Goal: Task Accomplishment & Management: Complete application form

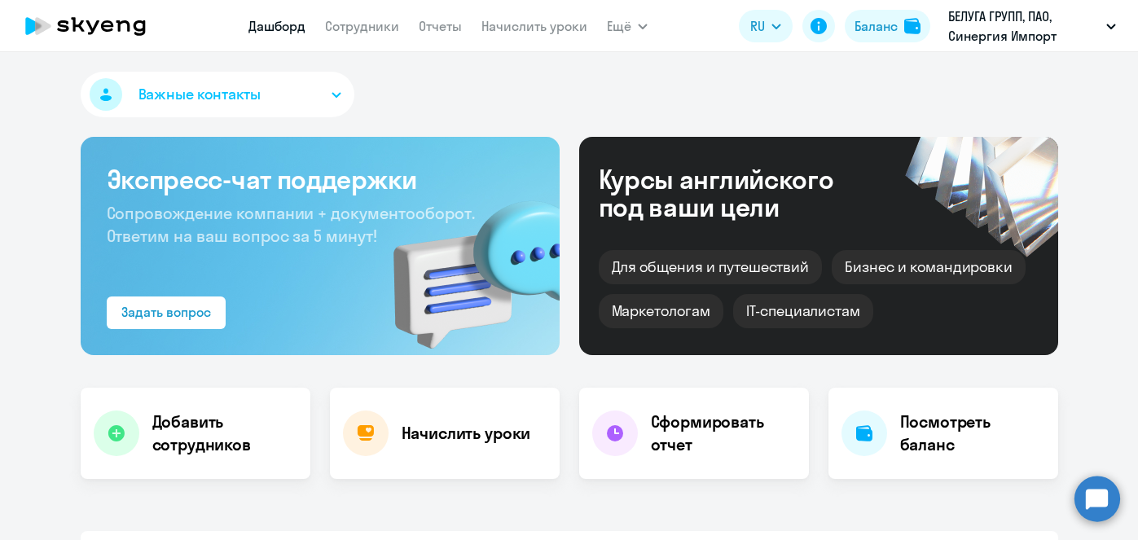
select select "30"
click at [546, 28] on link "Начислить уроки" at bounding box center [535, 26] width 106 height 16
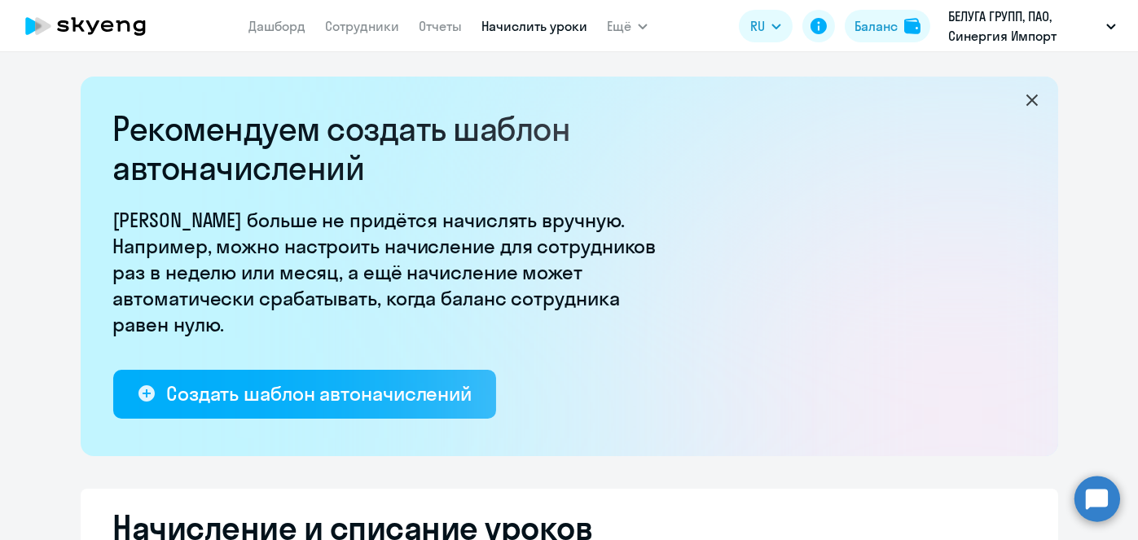
select select "10"
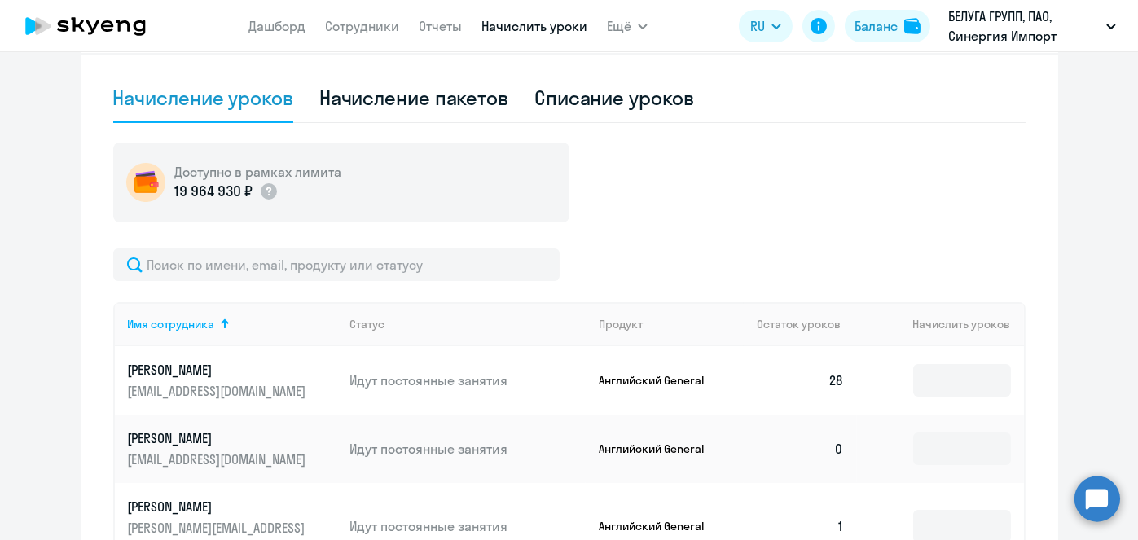
scroll to position [516, 0]
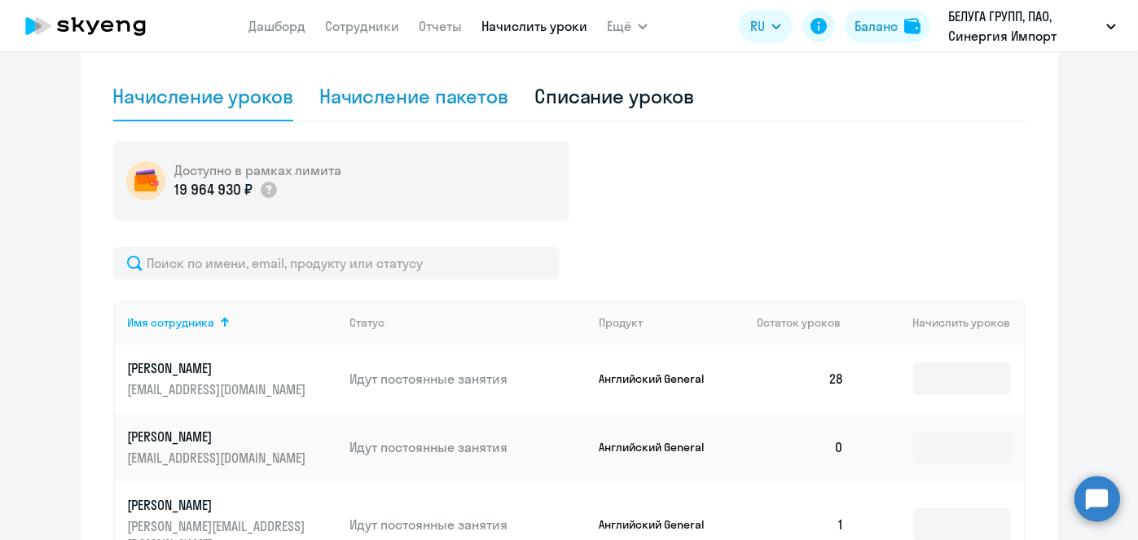
click at [469, 90] on div "Начисление пакетов" at bounding box center [413, 96] width 189 height 26
select select "10"
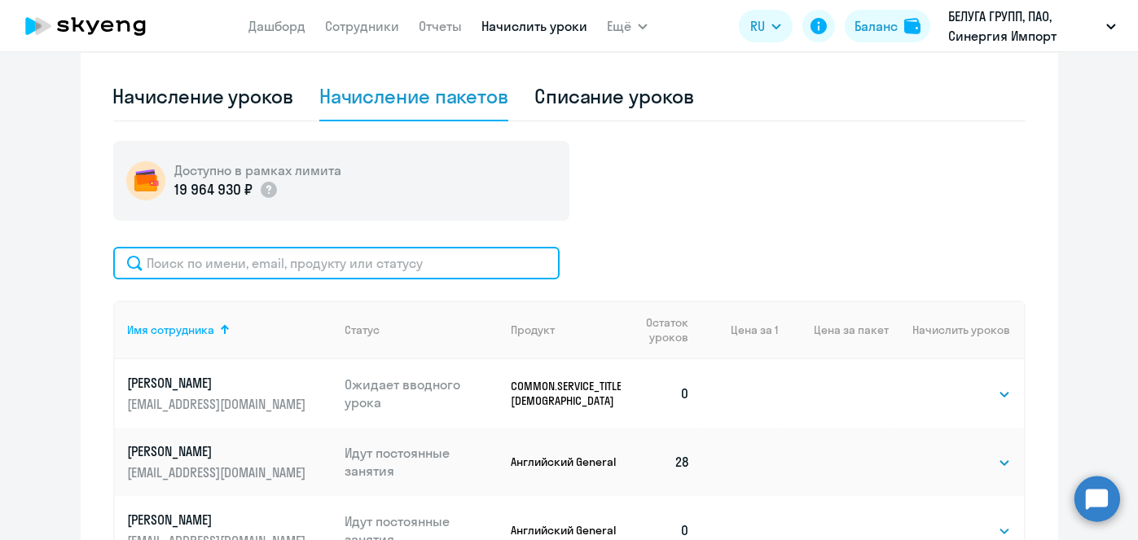
click at [452, 270] on input "text" at bounding box center [336, 263] width 446 height 33
paste input "42331406"
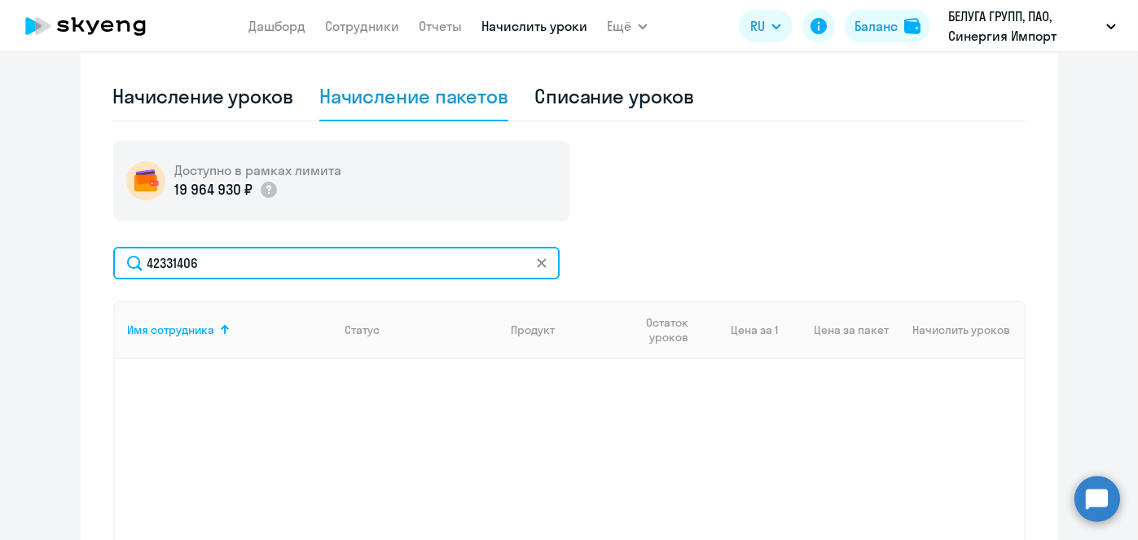
click at [329, 255] on input "42331406" at bounding box center [336, 263] width 446 height 33
paste input "Долотина"
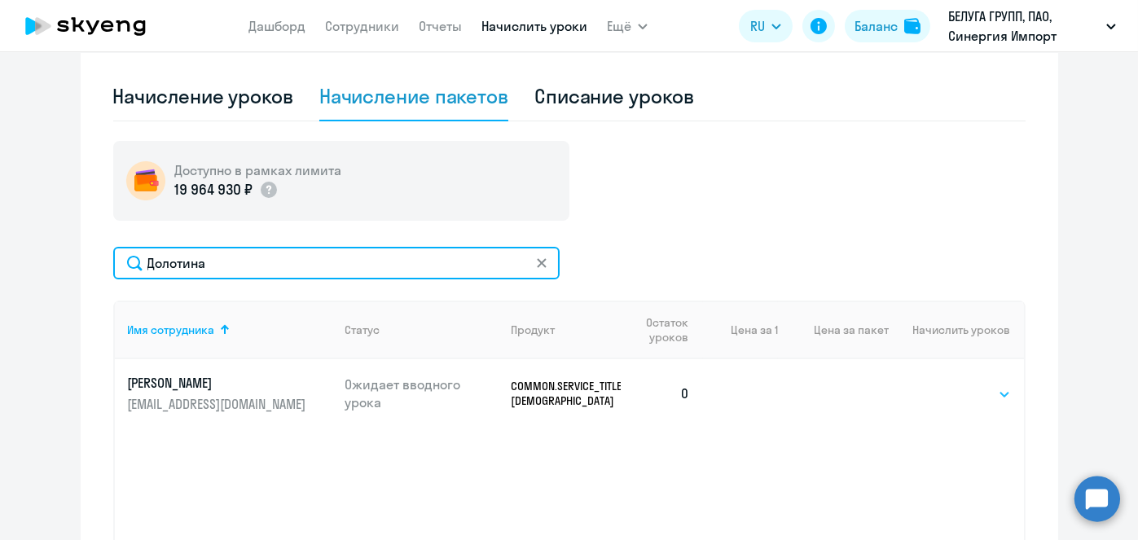
type input "Долотина"
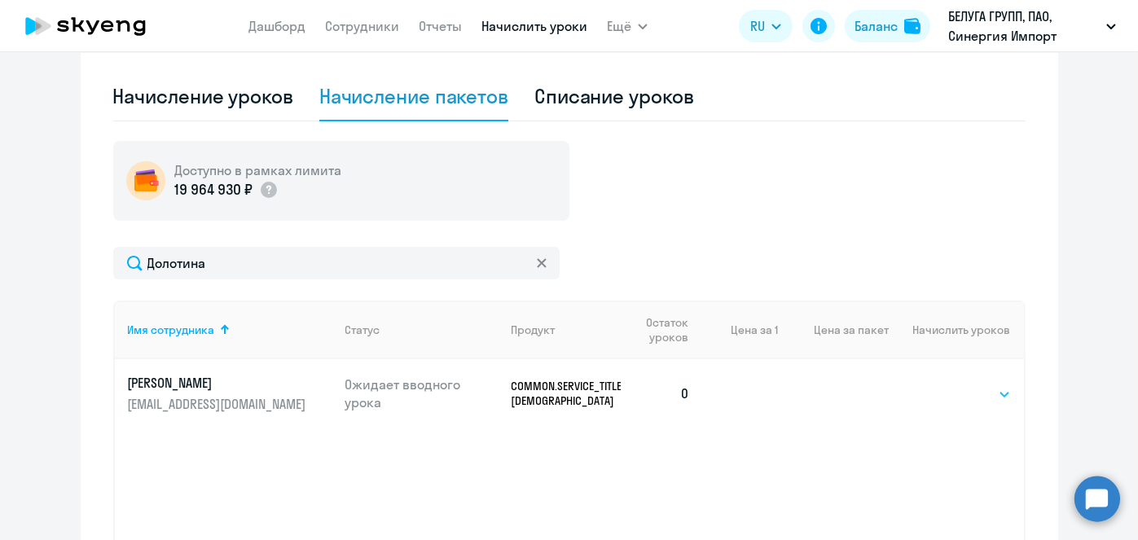
click at [966, 401] on select "Выбрать 4 8 16 32 64 96 128" at bounding box center [977, 395] width 67 height 20
select select "16"
click at [944, 385] on select "Выбрать 4 8 16 32 64 96 128" at bounding box center [977, 395] width 67 height 20
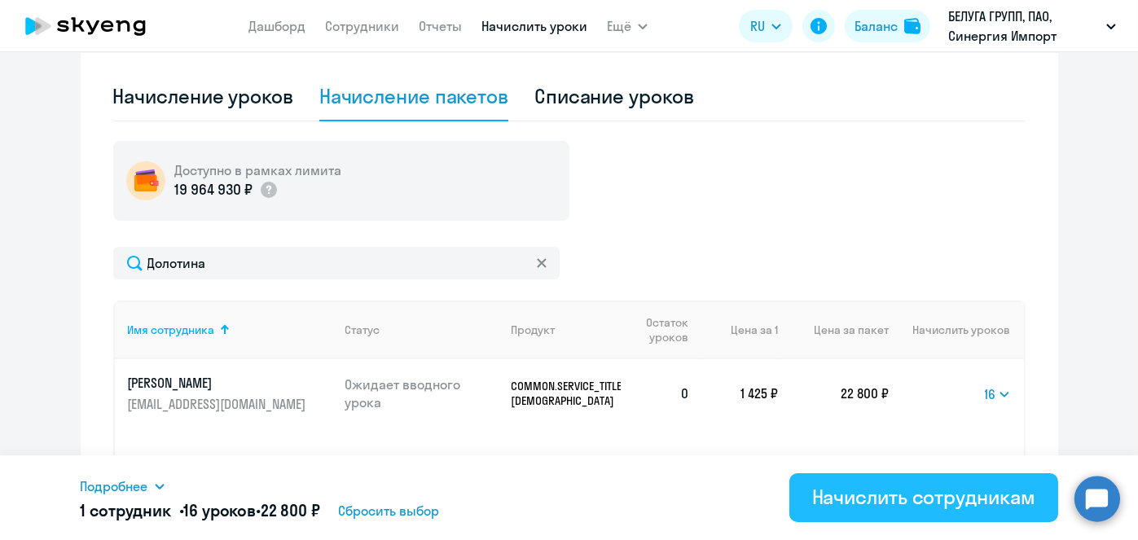
click at [963, 485] on div "Начислить сотрудникам" at bounding box center [923, 497] width 223 height 26
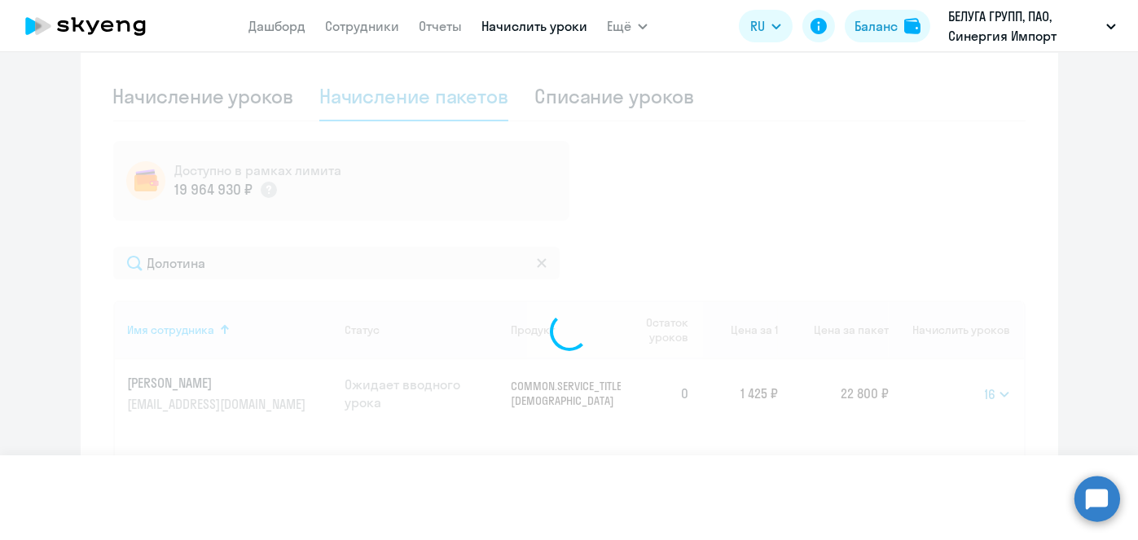
select select
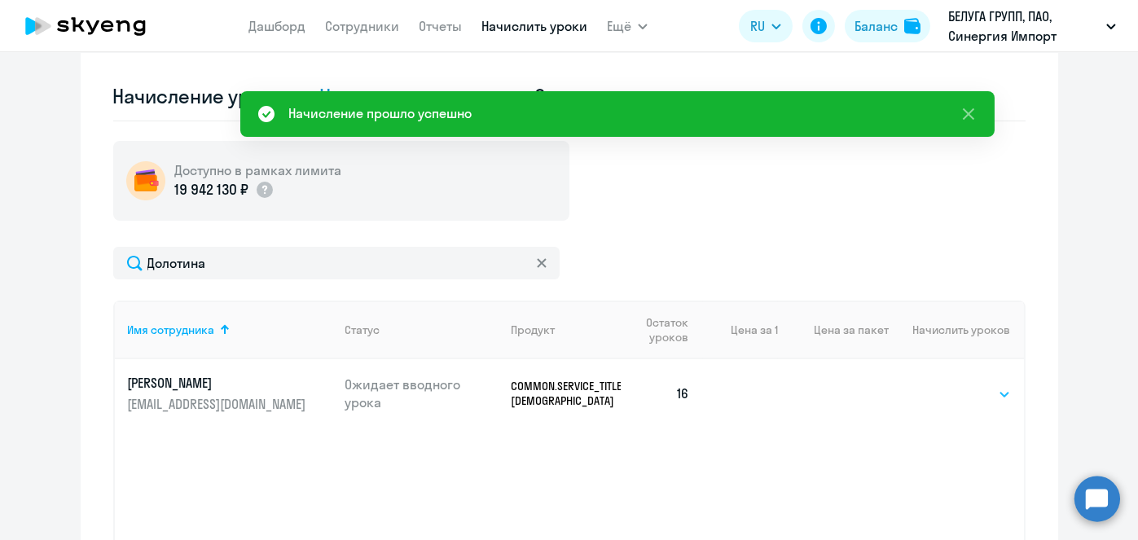
click at [984, 394] on select "Выбрать 4 8 16 32 64 96 128" at bounding box center [977, 395] width 67 height 20
select select "8"
click at [944, 385] on select "Выбрать 4 8 16 32 64 96 128" at bounding box center [977, 395] width 67 height 20
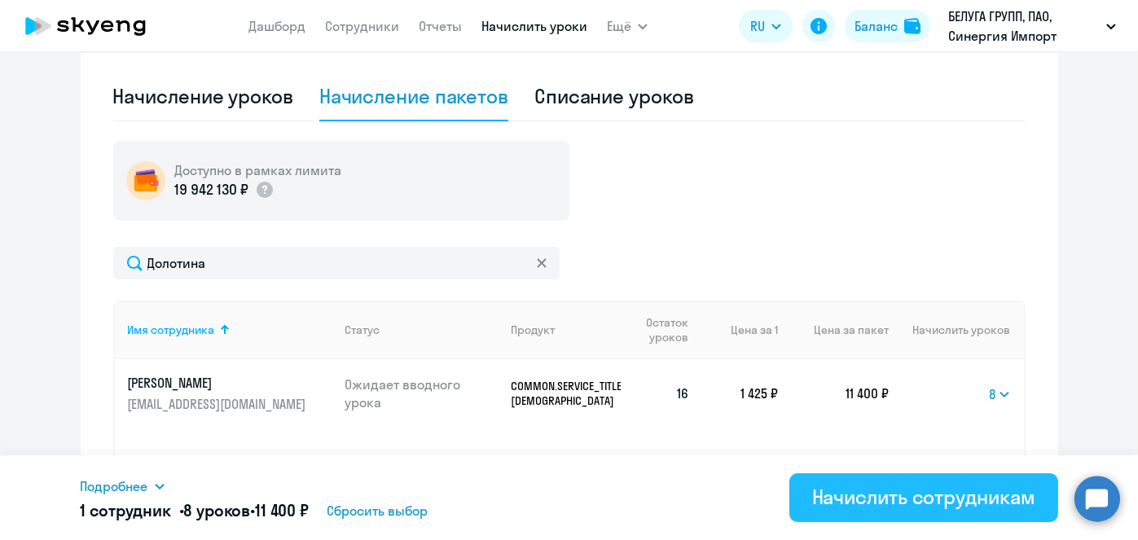
click at [959, 486] on div "Начислить сотрудникам" at bounding box center [923, 497] width 223 height 26
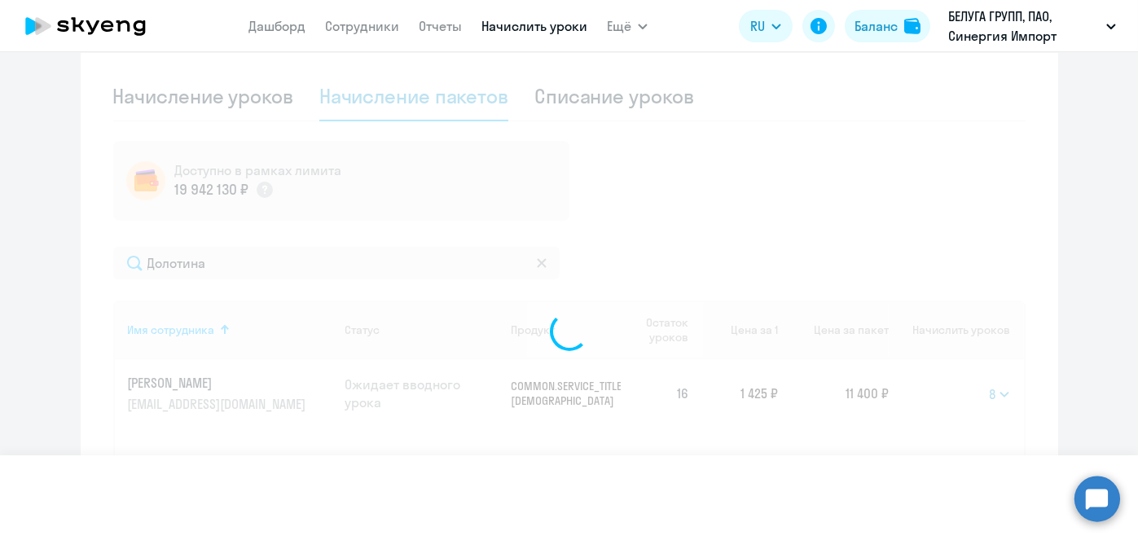
select select
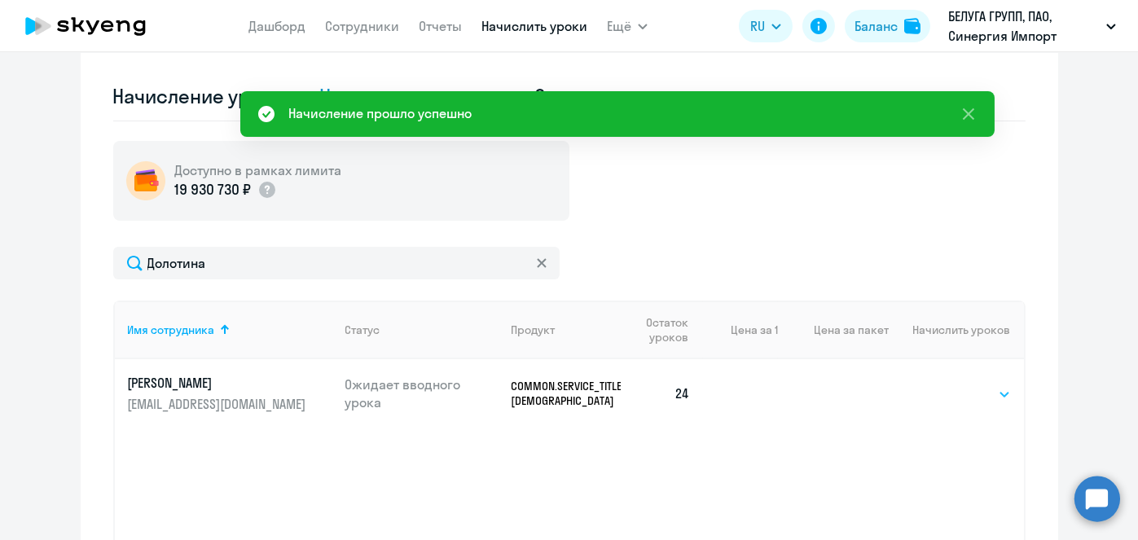
click at [995, 394] on select "Выбрать 4 8 16 32 64 96 128" at bounding box center [977, 395] width 67 height 20
select select "4"
click at [944, 385] on select "Выбрать 4 8 16 32 64 96 128" at bounding box center [977, 395] width 67 height 20
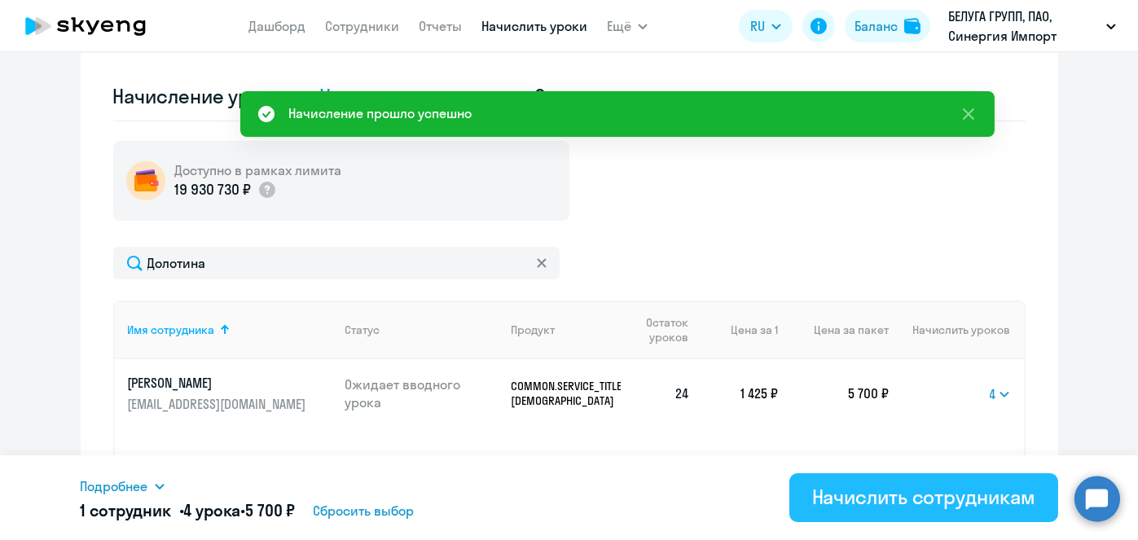
click at [907, 495] on div "Начислить сотрудникам" at bounding box center [923, 497] width 223 height 26
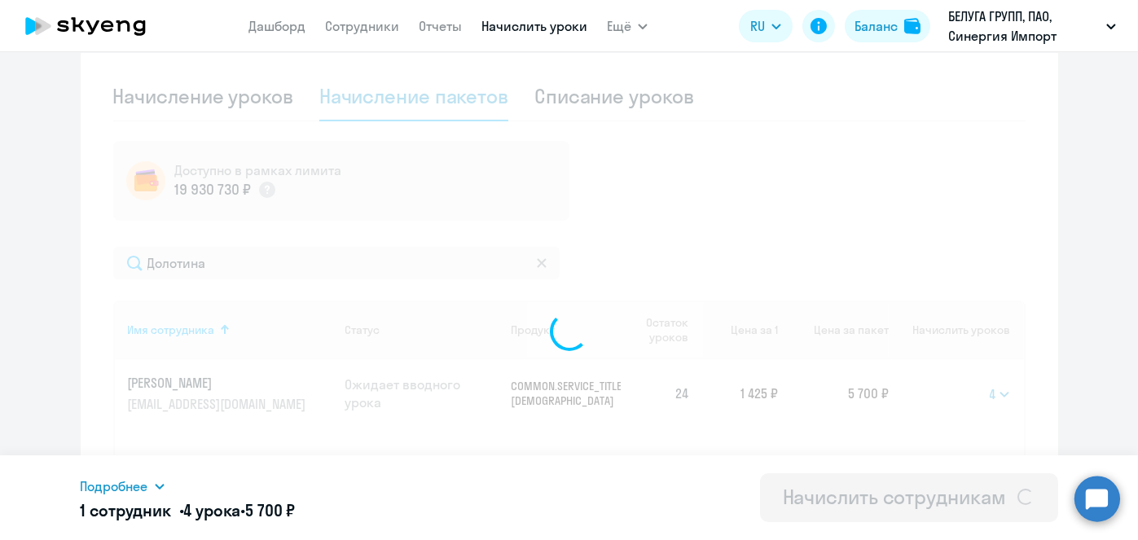
select select
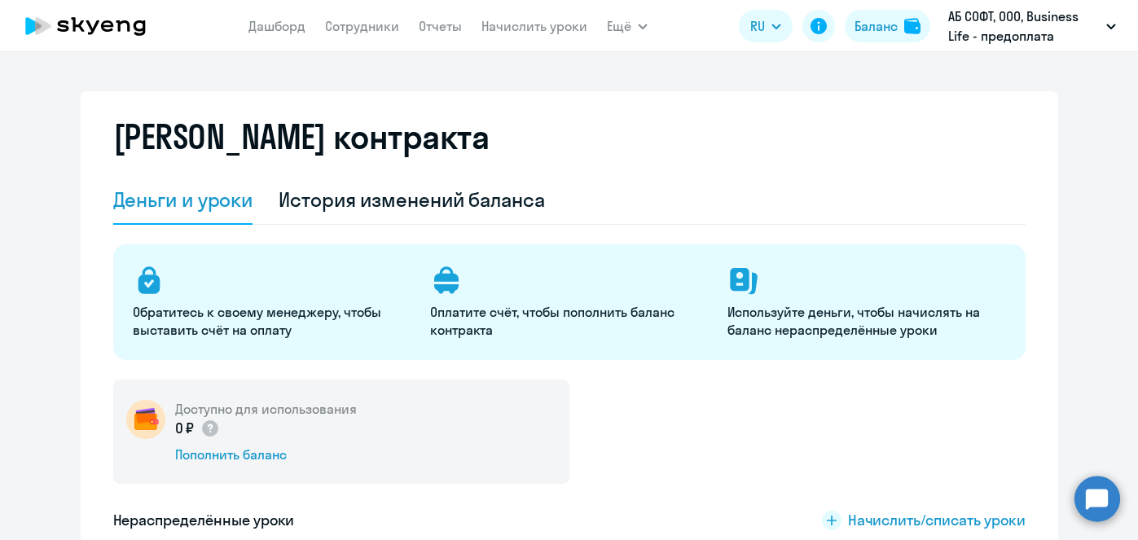
select select "english_adult_not_native_speaker"
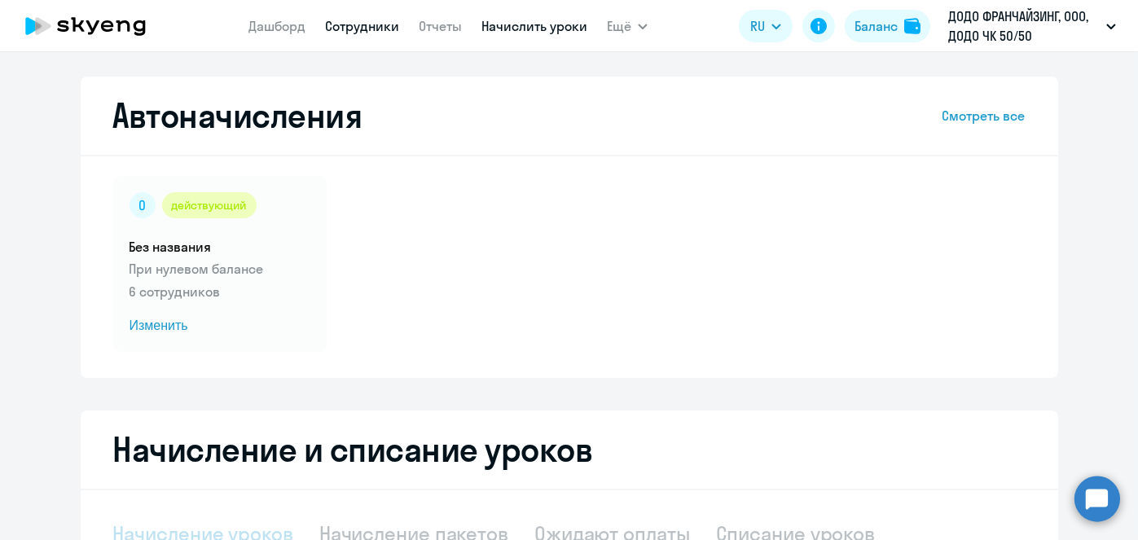
select select "10"
click at [341, 23] on link "Сотрудники" at bounding box center [362, 26] width 74 height 16
select select "30"
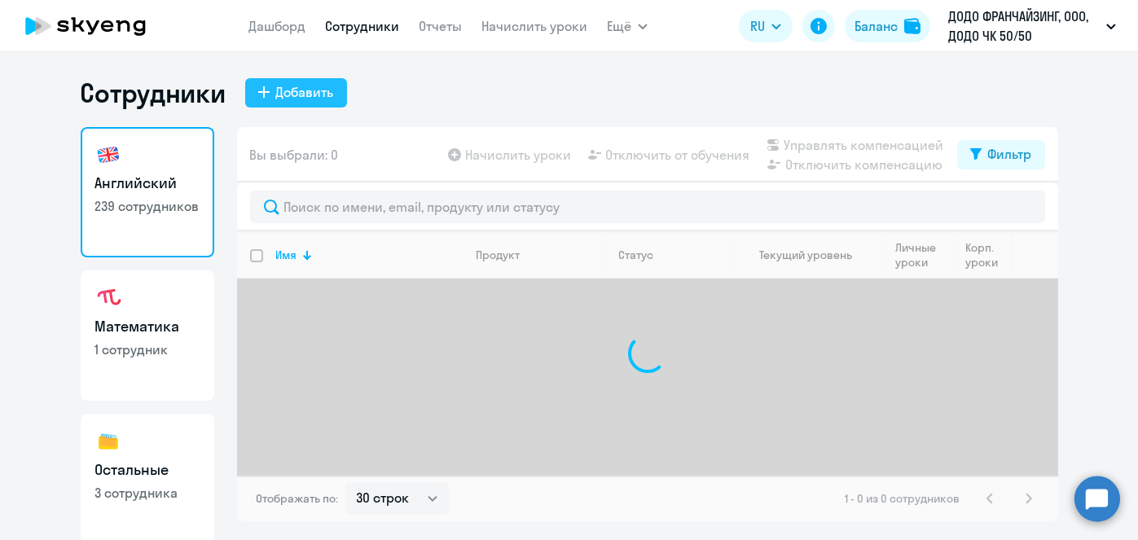
click at [293, 95] on div "Добавить" at bounding box center [305, 92] width 58 height 20
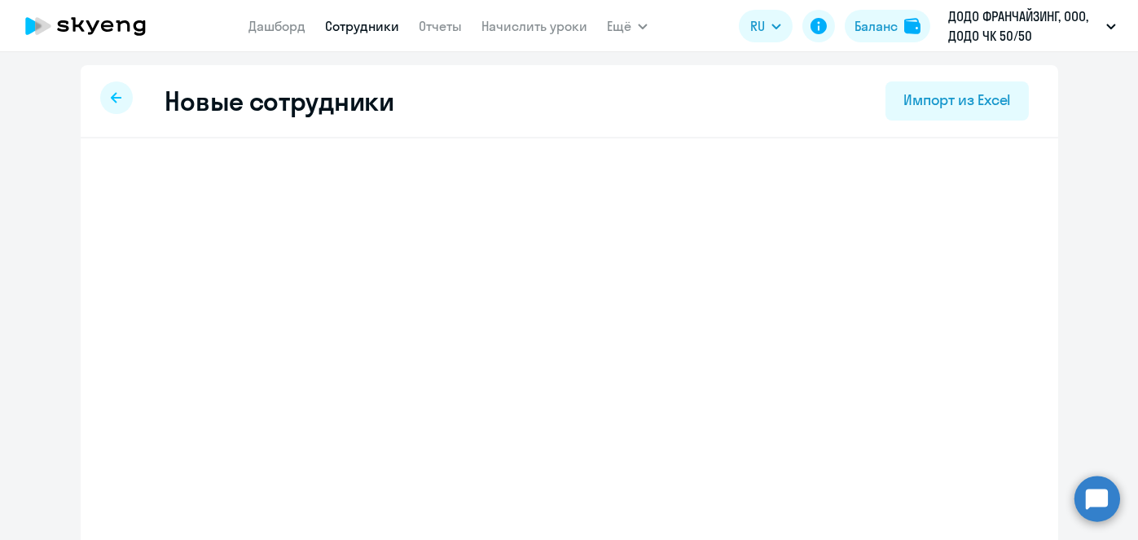
select select "english_adult_self_study"
select select "3"
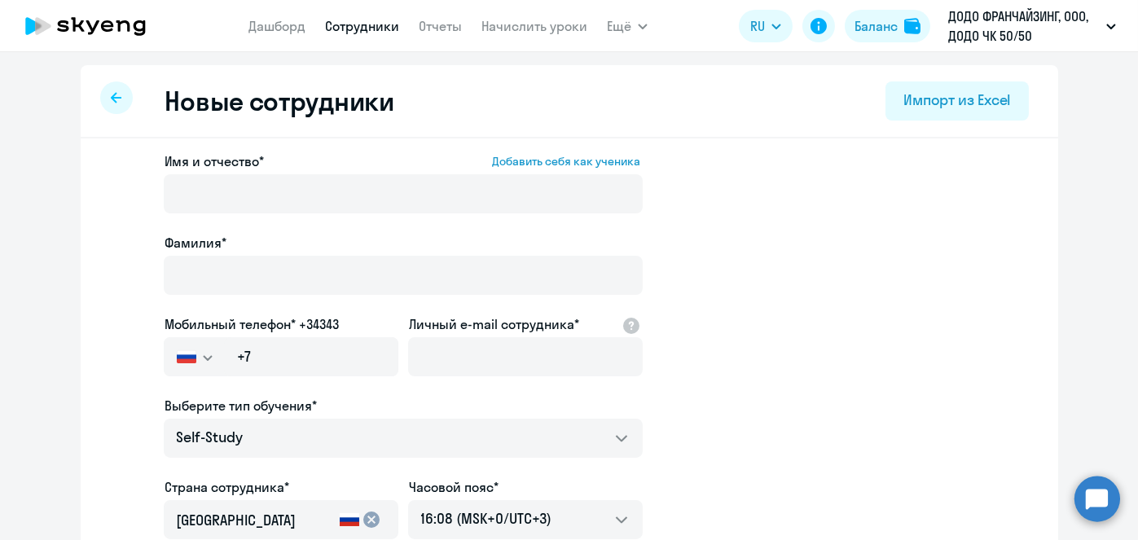
scroll to position [245, 0]
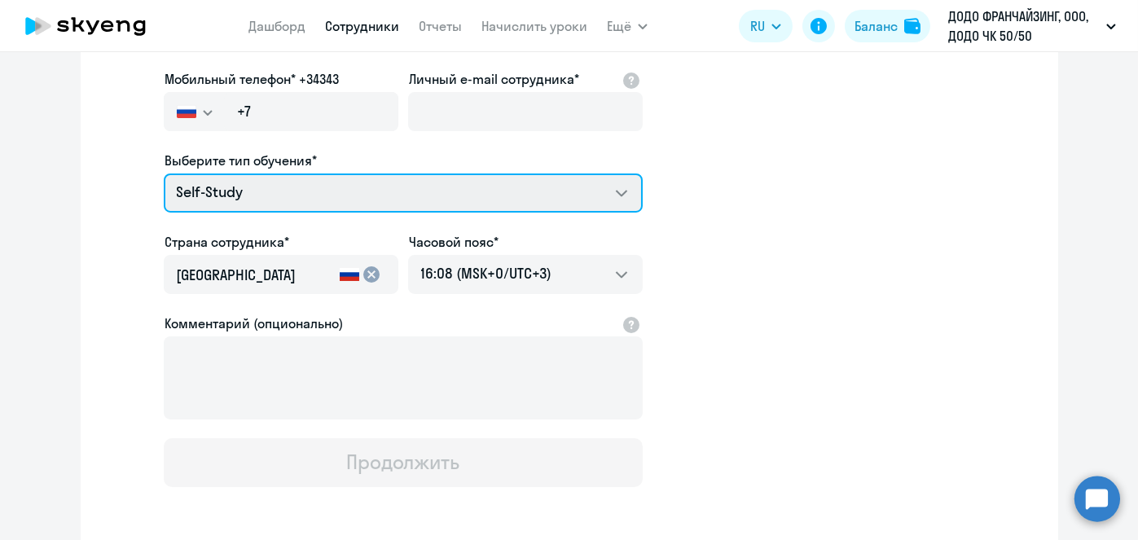
click at [559, 178] on select "Self-Study Премиум [DEMOGRAPHIC_DATA] с русскоговорящим преподавателем" at bounding box center [403, 193] width 479 height 39
select select "english_adult_not_native_speaker_premium"
click at [164, 174] on select "Self-Study Премиум [DEMOGRAPHIC_DATA] с русскоговорящим преподавателем" at bounding box center [403, 193] width 479 height 39
click at [375, 191] on select "Self-Study Премиум [DEMOGRAPHIC_DATA] с русскоговорящим преподавателем" at bounding box center [403, 193] width 479 height 39
